Goal: Information Seeking & Learning: Learn about a topic

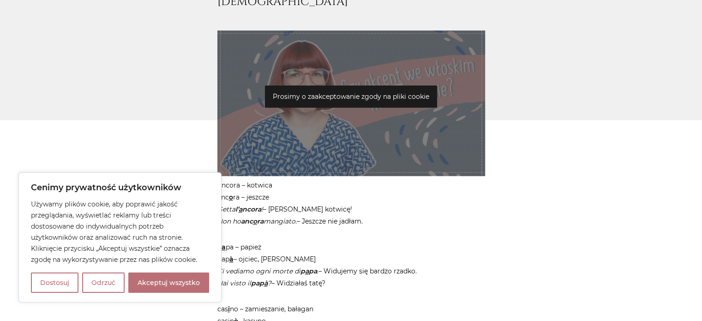
scroll to position [553, 0]
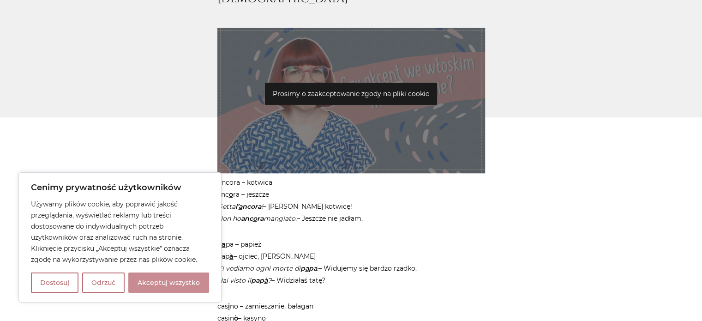
click at [153, 283] on button "Akceptuj wszystko" at bounding box center [168, 282] width 81 height 20
checkbox input "true"
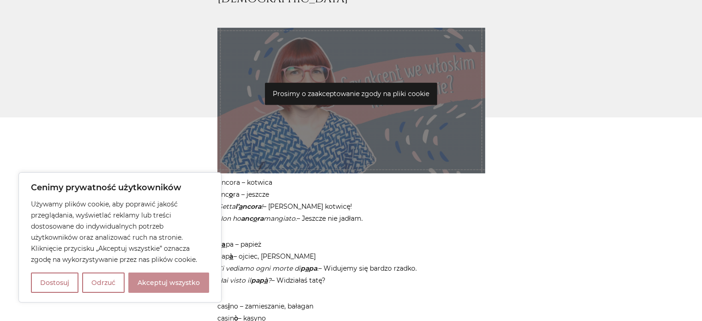
checkbox input "true"
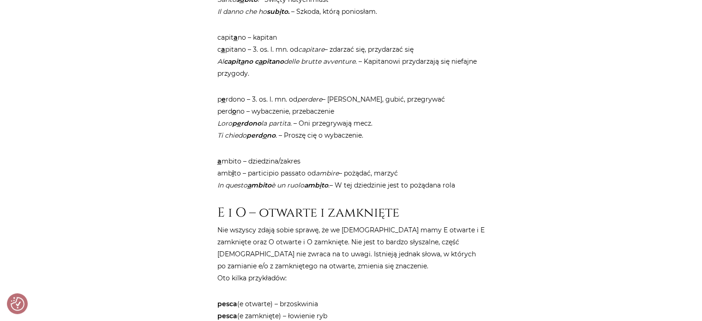
scroll to position [1273, 0]
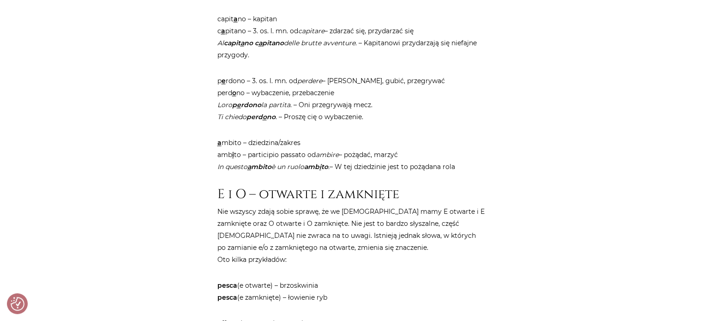
drag, startPoint x: 359, startPoint y: 284, endPoint x: 336, endPoint y: 315, distance: 39.2
click at [236, 239] on p "Nie wszyscy zdają sobie sprawę, że we [DEMOGRAPHIC_DATA] mamy E otwarte i E zam…" at bounding box center [351, 235] width 268 height 60
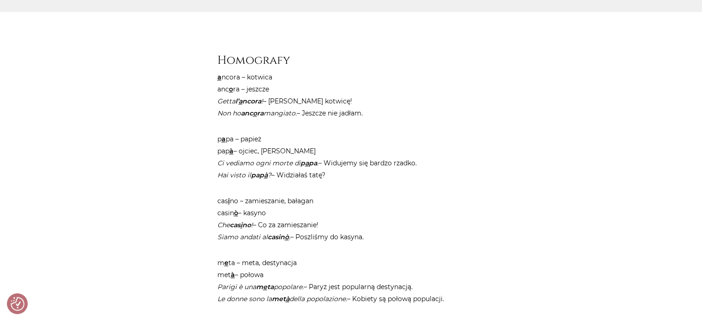
scroll to position [664, 0]
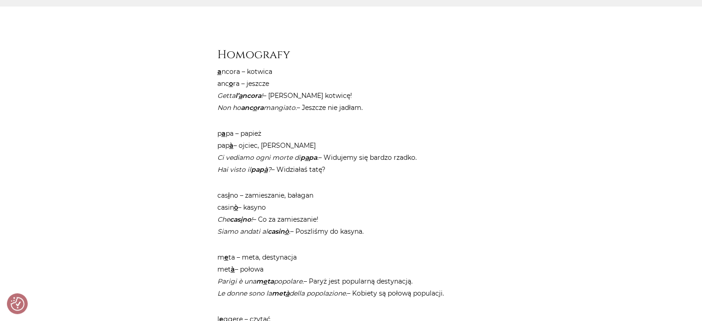
drag, startPoint x: 217, startPoint y: 72, endPoint x: 375, endPoint y: 110, distance: 162.3
click at [375, 110] on p "a ncora – kotwica anc o ra – jeszcze Getta l’ a ncora ! – Zarzuć kotwicę! Non h…" at bounding box center [351, 89] width 268 height 48
copy p "a ncora – kotwica anc o ra – jeszcze Getta l’ a ncora ! – Zarzuć kotwicę! Non h…"
click at [305, 220] on p "cas i no – zamieszanie, bałagan casin ò – kasyno Che cas i no ! – Co za zamiesz…" at bounding box center [351, 213] width 268 height 48
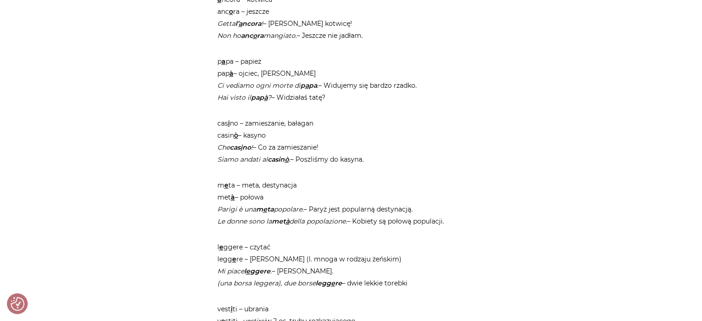
scroll to position [738, 0]
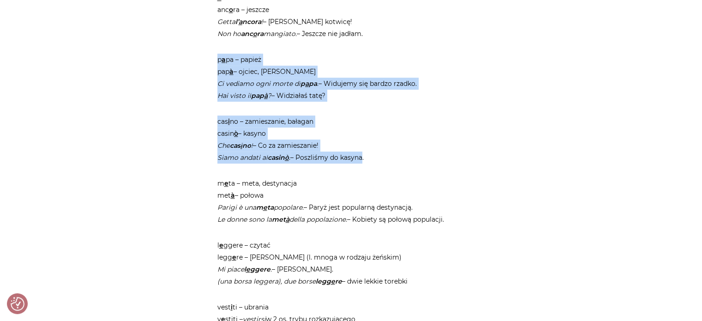
drag, startPoint x: 214, startPoint y: 57, endPoint x: 362, endPoint y: 161, distance: 180.8
click at [362, 161] on div "Strona główna / Blog / Jak to powiedzieć? / Słówka, które różnią się tylko akce…" at bounding box center [351, 169] width 277 height 1591
copy article "p a pa – papież pap à – ojciec, tata Ci vediamo ogni morte di p a pa . – Widuje…"
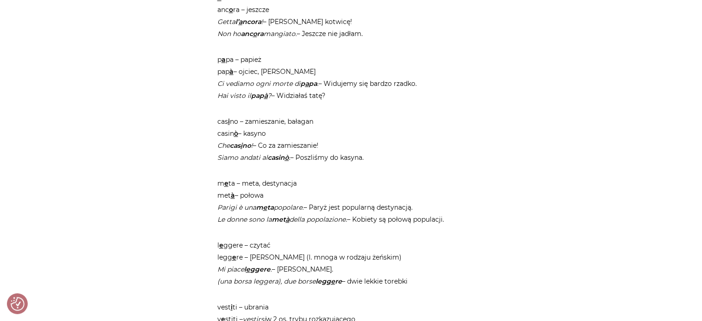
click at [284, 195] on p "m e ta – meta, destynacja met à – połowa [GEOGRAPHIC_DATA] è una m e ta popolar…" at bounding box center [351, 201] width 268 height 48
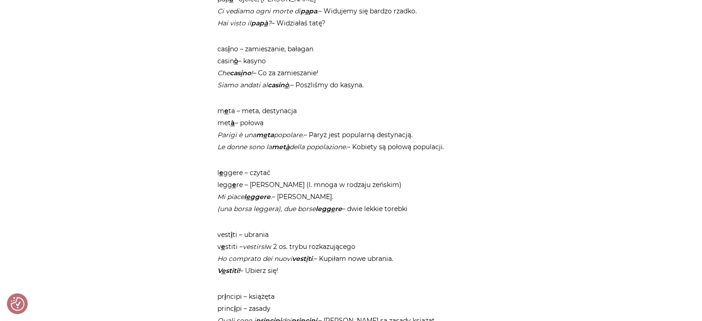
scroll to position [812, 0]
drag, startPoint x: 214, startPoint y: 169, endPoint x: 422, endPoint y: 272, distance: 231.8
click at [422, 272] on div "Strona główna / Blog / Jak to powiedzieć? / Słówka, które różnią się tylko akce…" at bounding box center [351, 95] width 277 height 1591
copy article "l e ggere – czytać legg e re – lekkie (l. mnoga w rodzaju żeńskim) Mi piace l e…"
click at [326, 255] on p "vest i ti – ubrania v e stiti – vestirsi w 2 os. trybu rozkazującego Ho comprat…" at bounding box center [351, 251] width 268 height 48
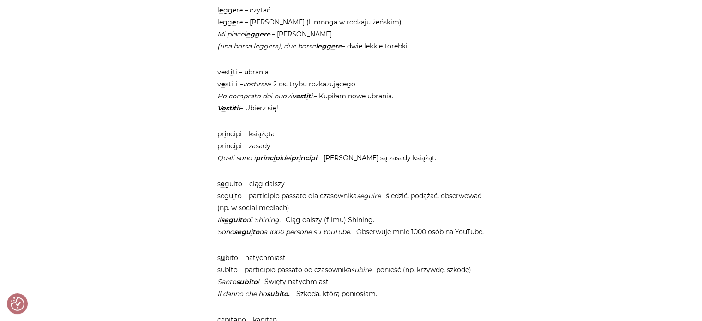
scroll to position [978, 0]
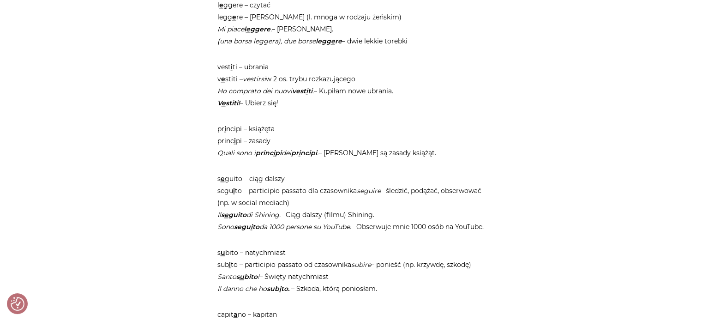
click at [197, 180] on div "Strona główna / Blog / Jak to powiedzieć? / Słówka, które różnią się tylko akce…" at bounding box center [350, 133] width 553 height 1998
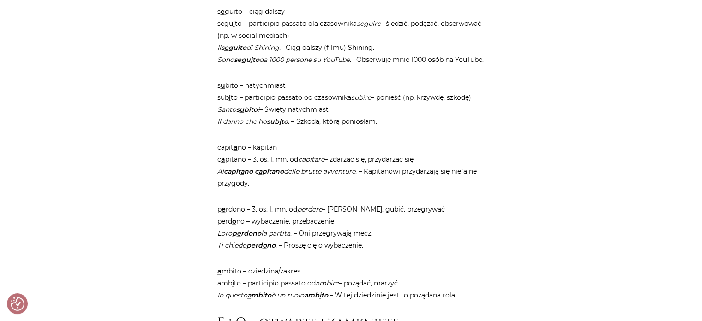
scroll to position [1144, 0]
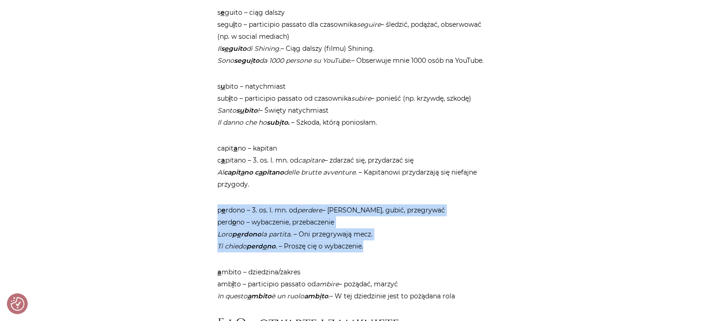
drag, startPoint x: 385, startPoint y: 256, endPoint x: 177, endPoint y: 225, distance: 210.4
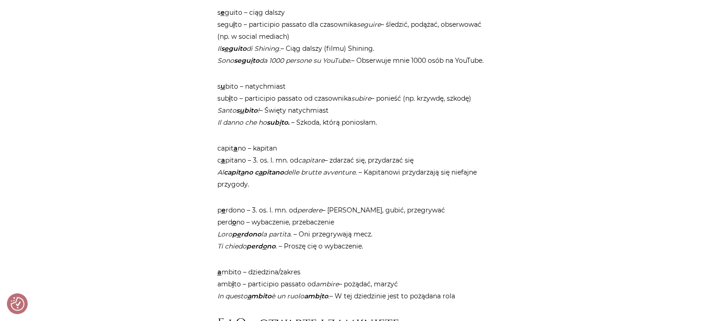
click at [398, 128] on p "s u bito – natychmiast sub i to – participio passato od czasownika subire – pon…" at bounding box center [351, 104] width 268 height 48
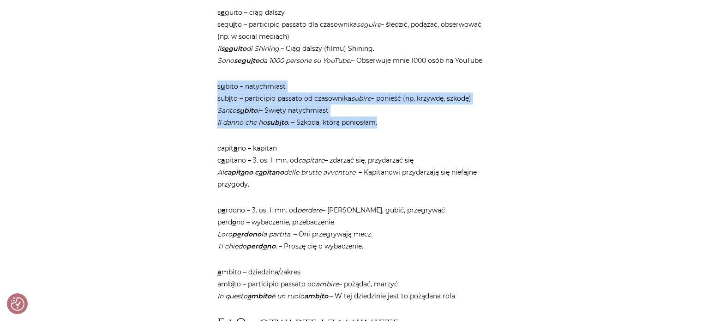
drag, startPoint x: 398, startPoint y: 129, endPoint x: 207, endPoint y: 93, distance: 195.1
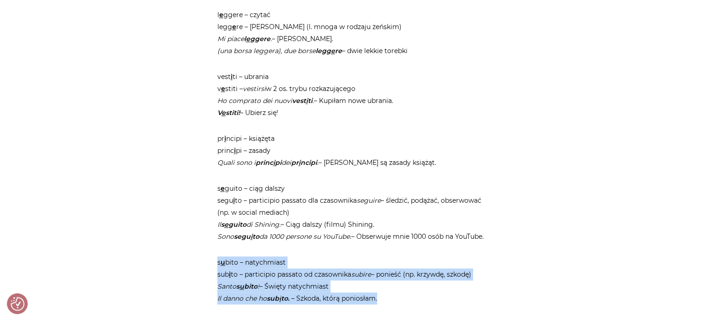
scroll to position [959, 0]
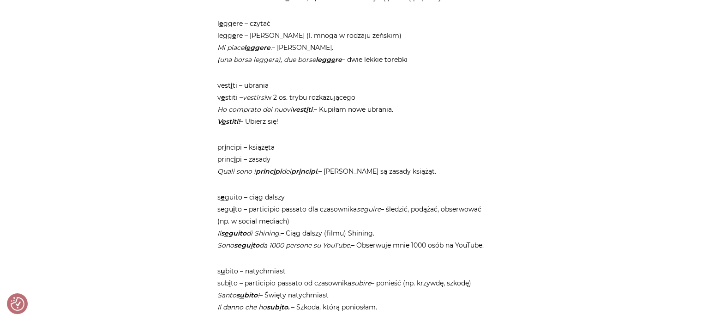
click at [276, 98] on p "vest i ti – ubrania v e stiti – vestirsi w 2 os. trybu rozkazującego Ho comprat…" at bounding box center [351, 103] width 268 height 48
